Goal: Navigation & Orientation: Understand site structure

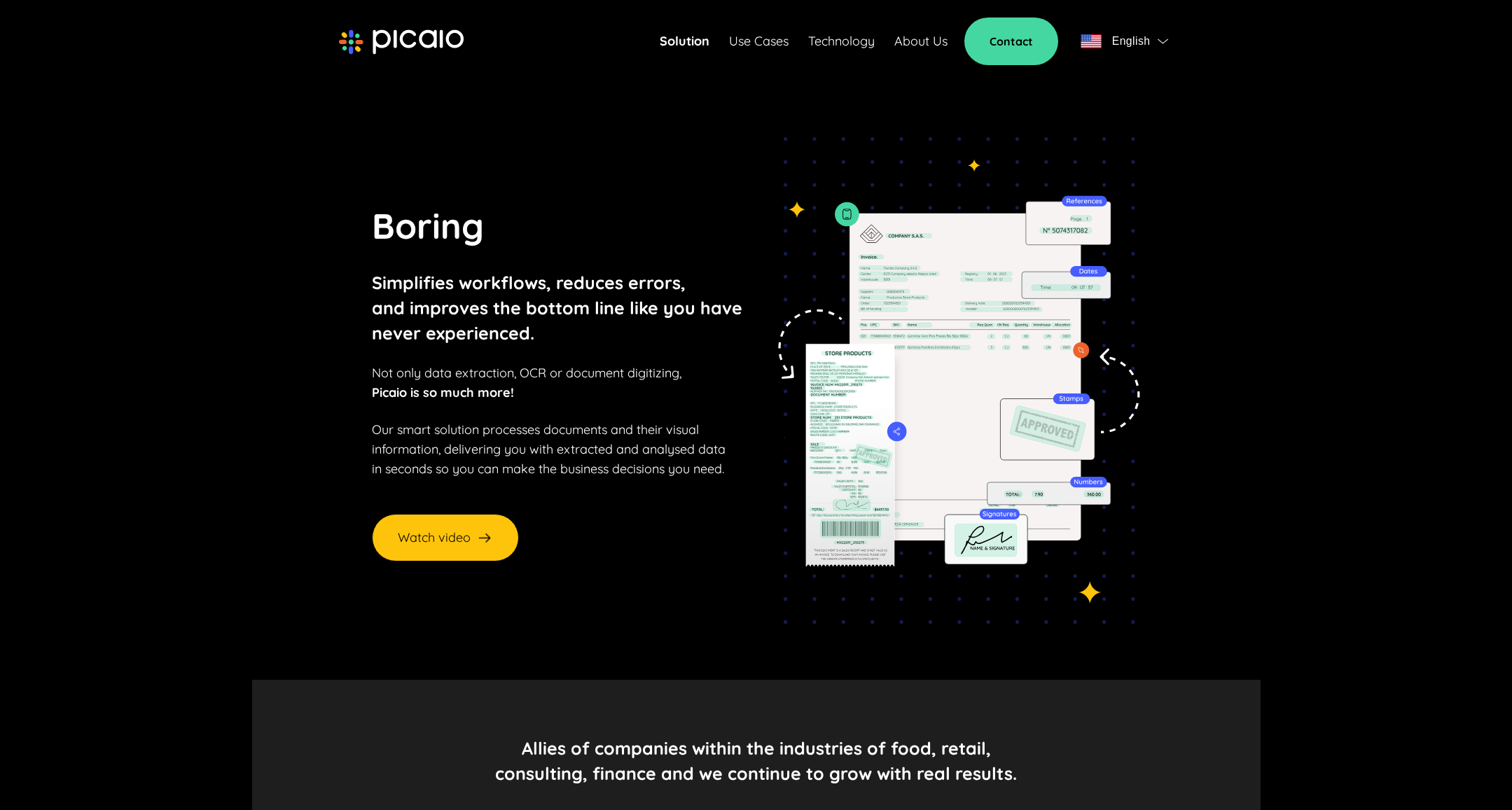
click at [758, 45] on link "Use Cases" at bounding box center [758, 40] width 59 height 19
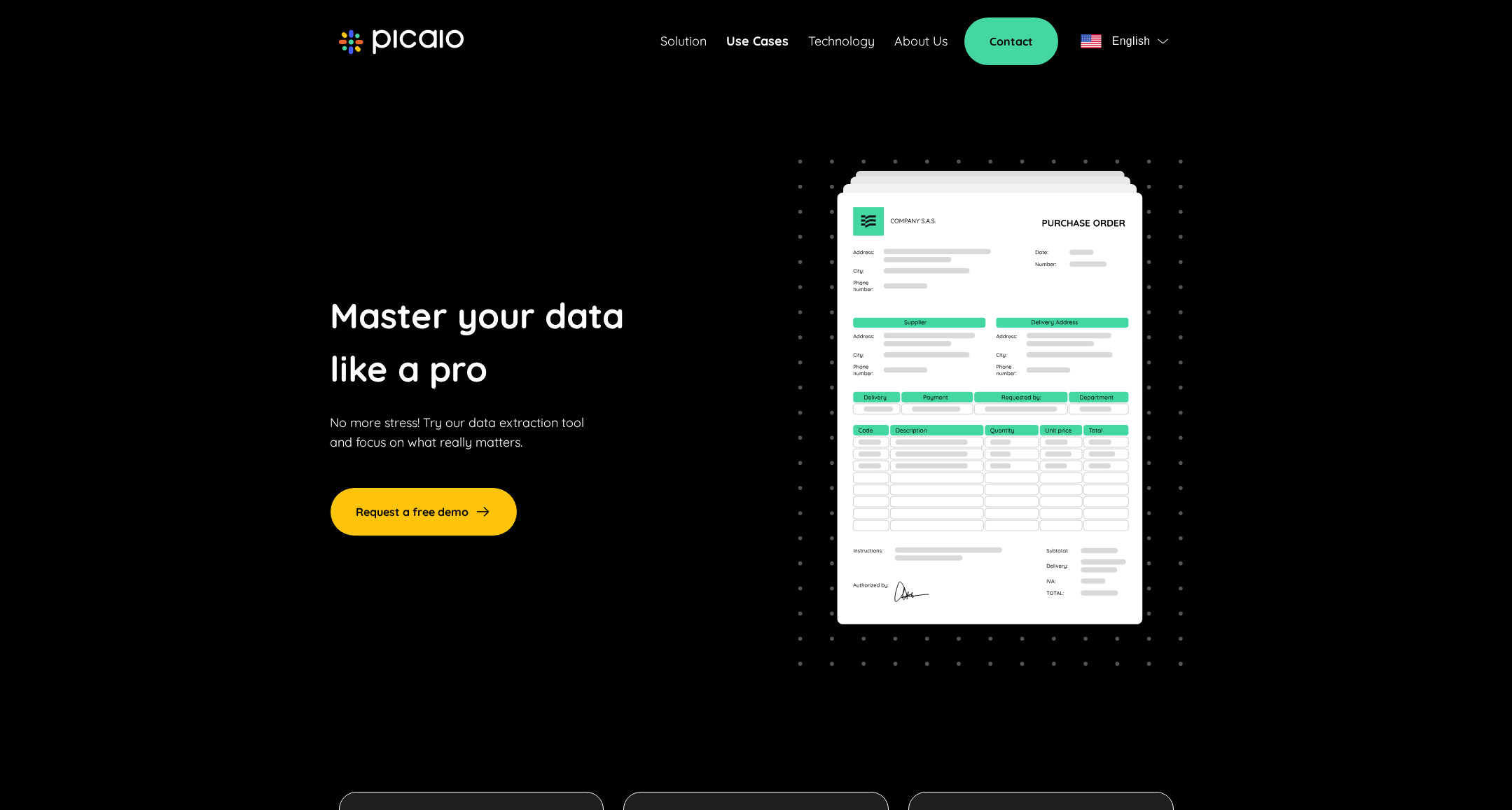
click at [827, 40] on link "Technology" at bounding box center [842, 40] width 67 height 19
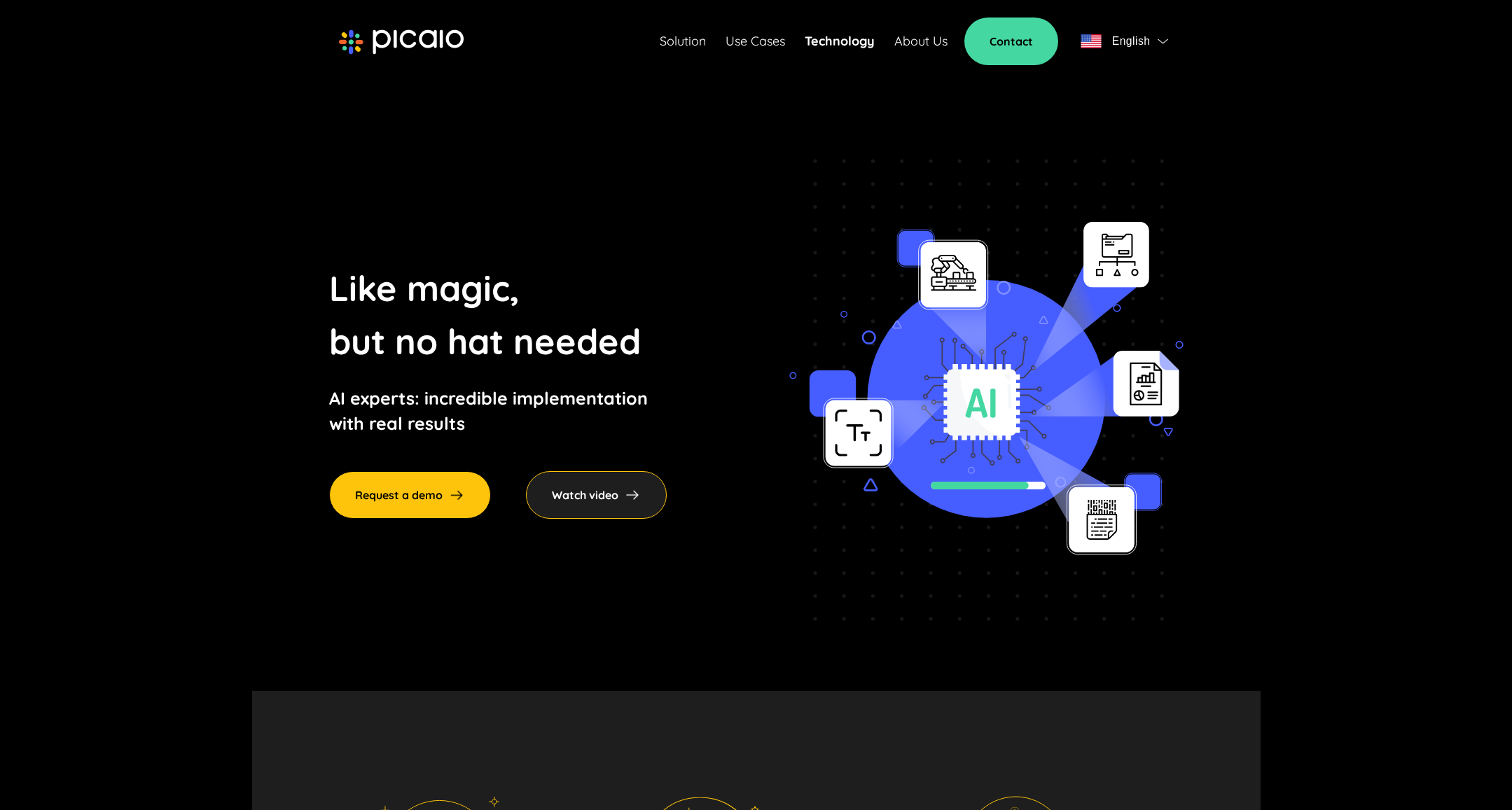
click at [917, 38] on link "About Us" at bounding box center [921, 40] width 53 height 19
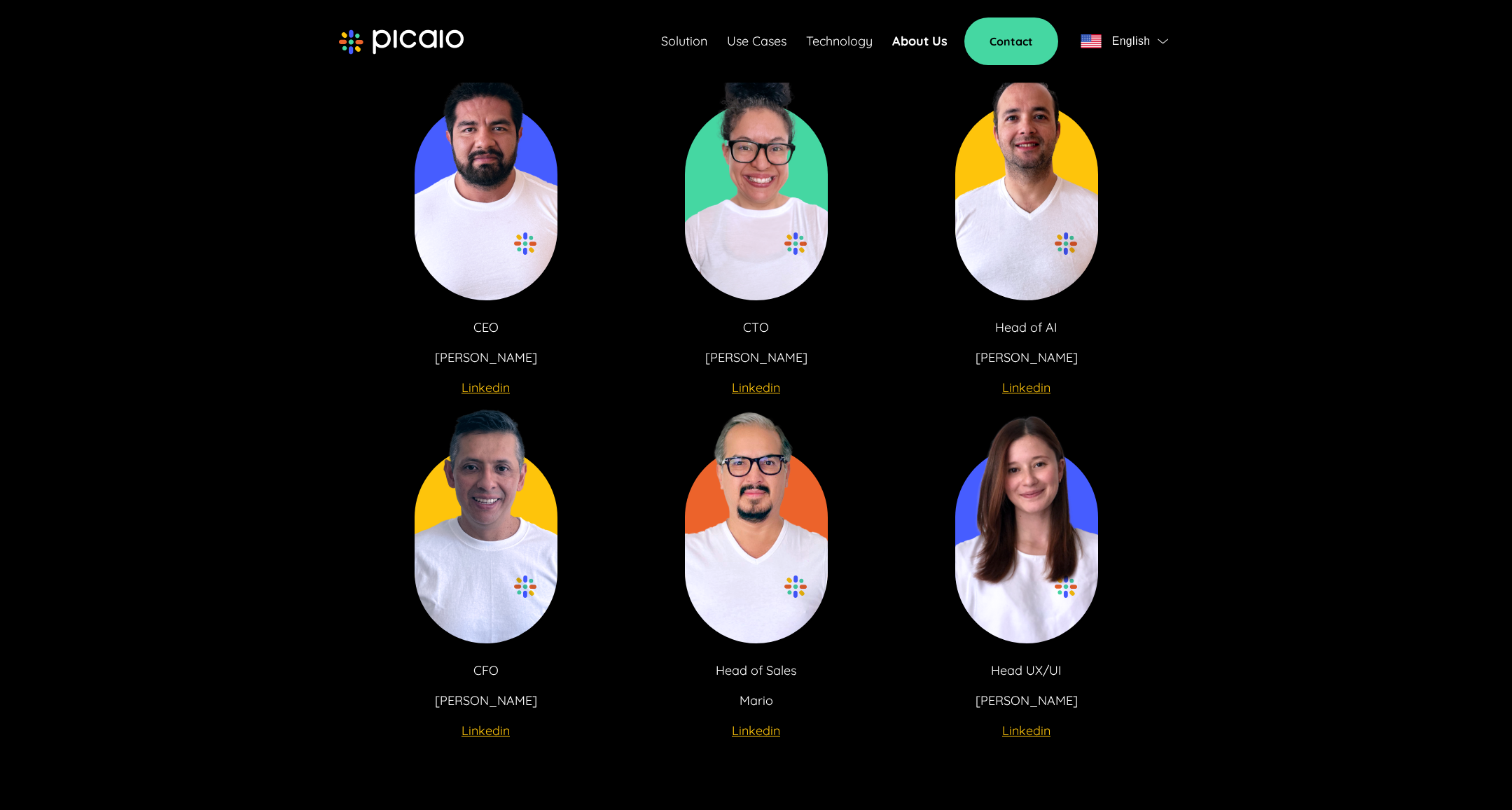
scroll to position [2680, 0]
